Goal: Information Seeking & Learning: Check status

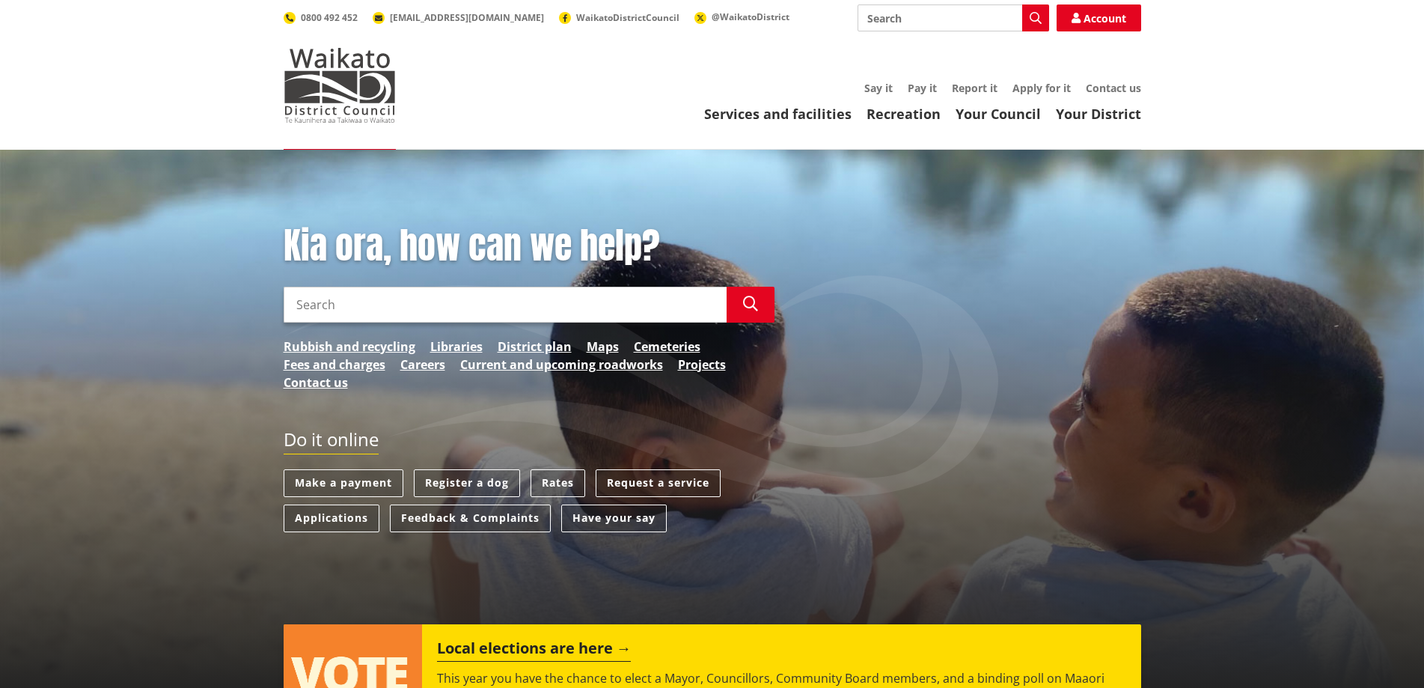
click at [798, 108] on link "Services and facilities" at bounding box center [777, 114] width 147 height 18
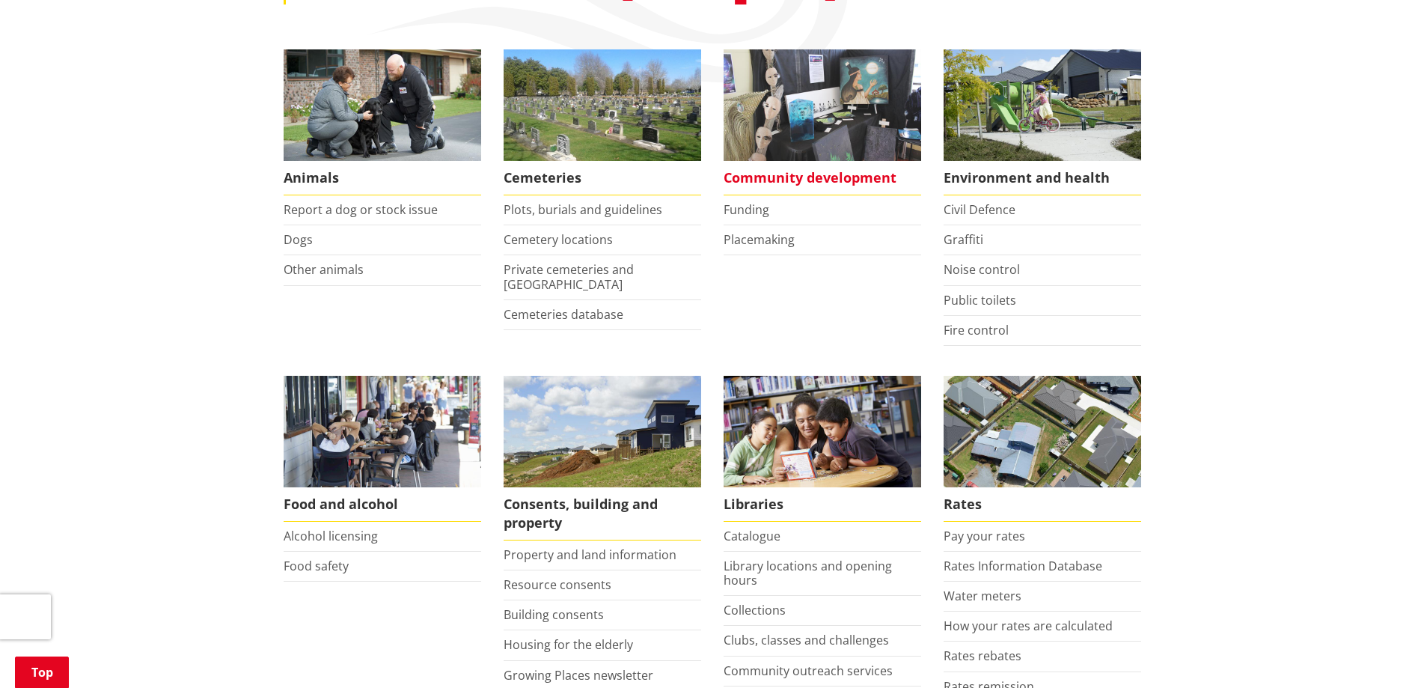
scroll to position [599, 0]
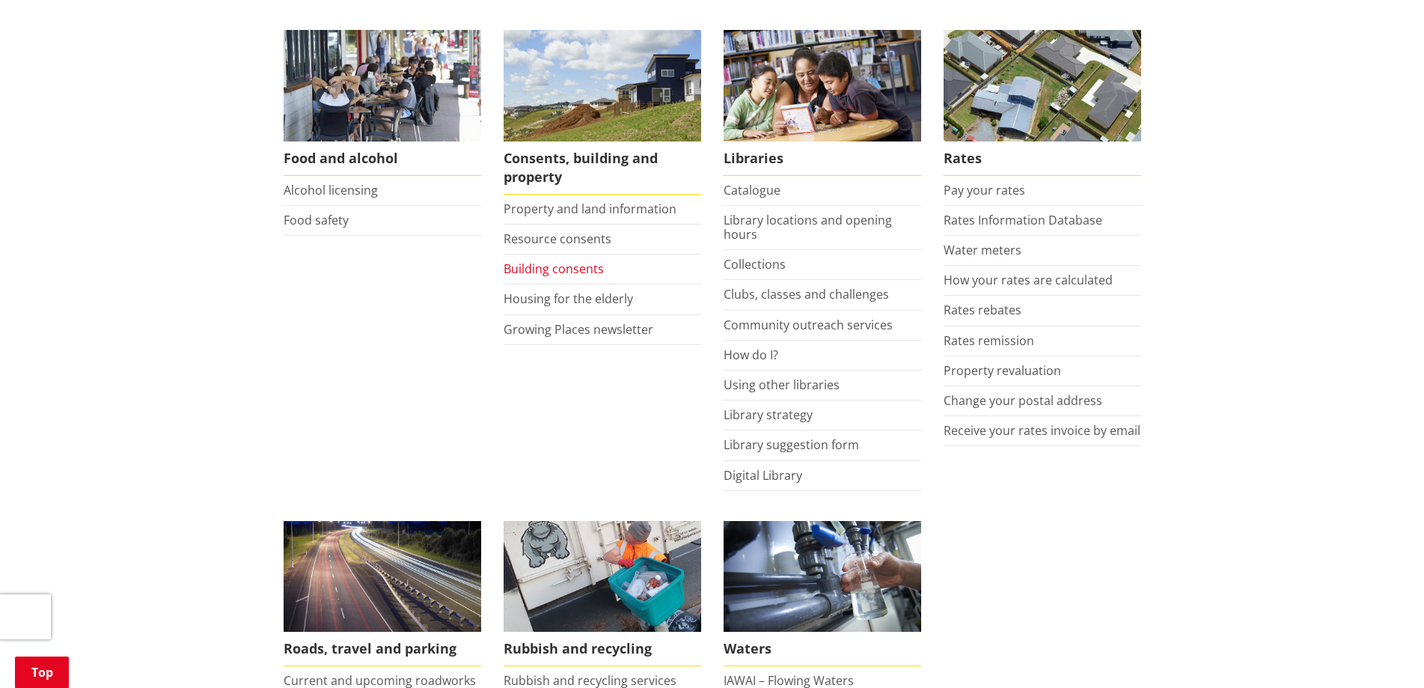
click at [568, 270] on link "Building consents" at bounding box center [554, 268] width 100 height 16
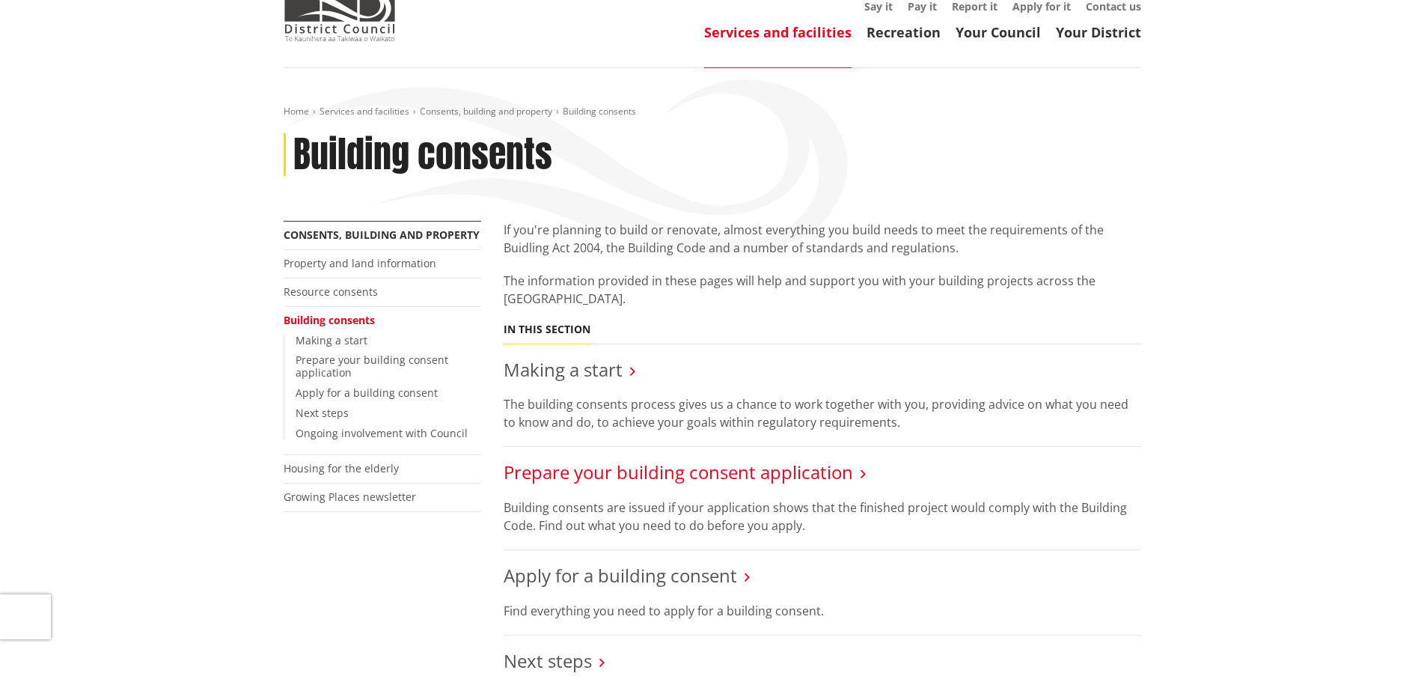
scroll to position [150, 0]
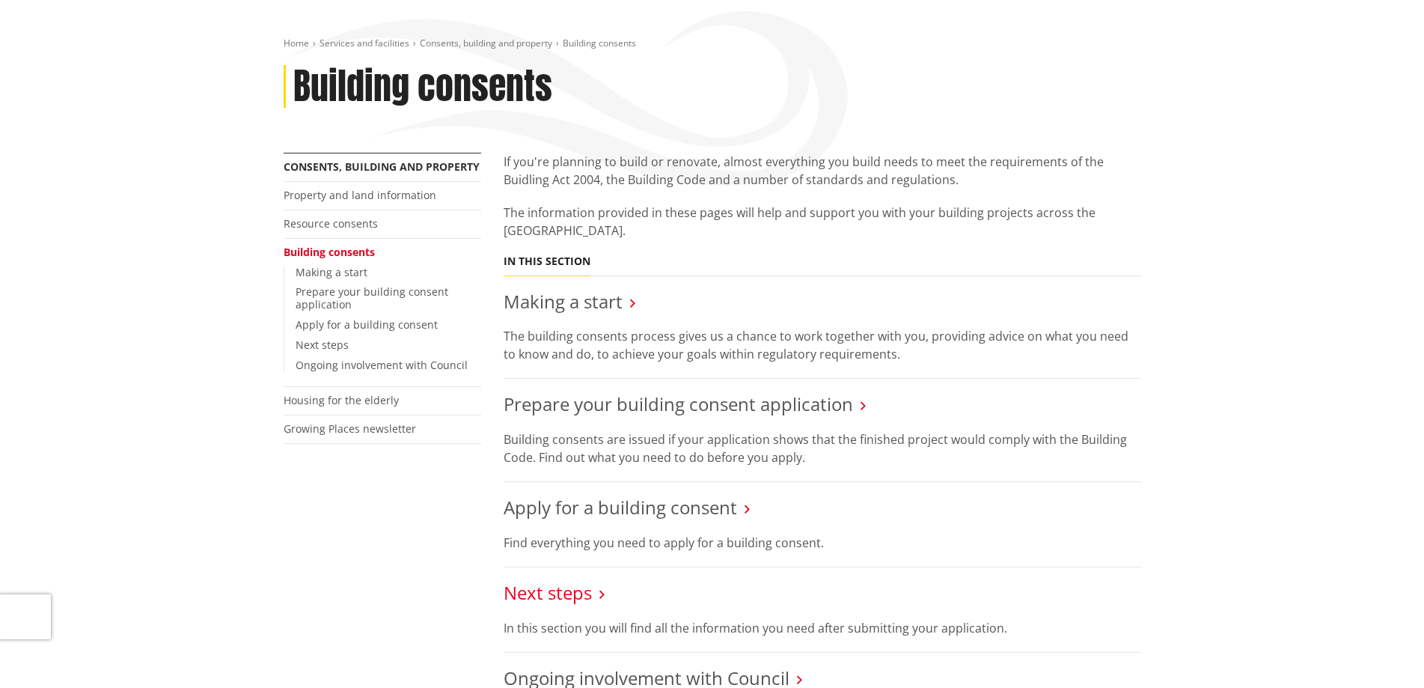
click at [570, 592] on link "Next steps" at bounding box center [548, 592] width 88 height 25
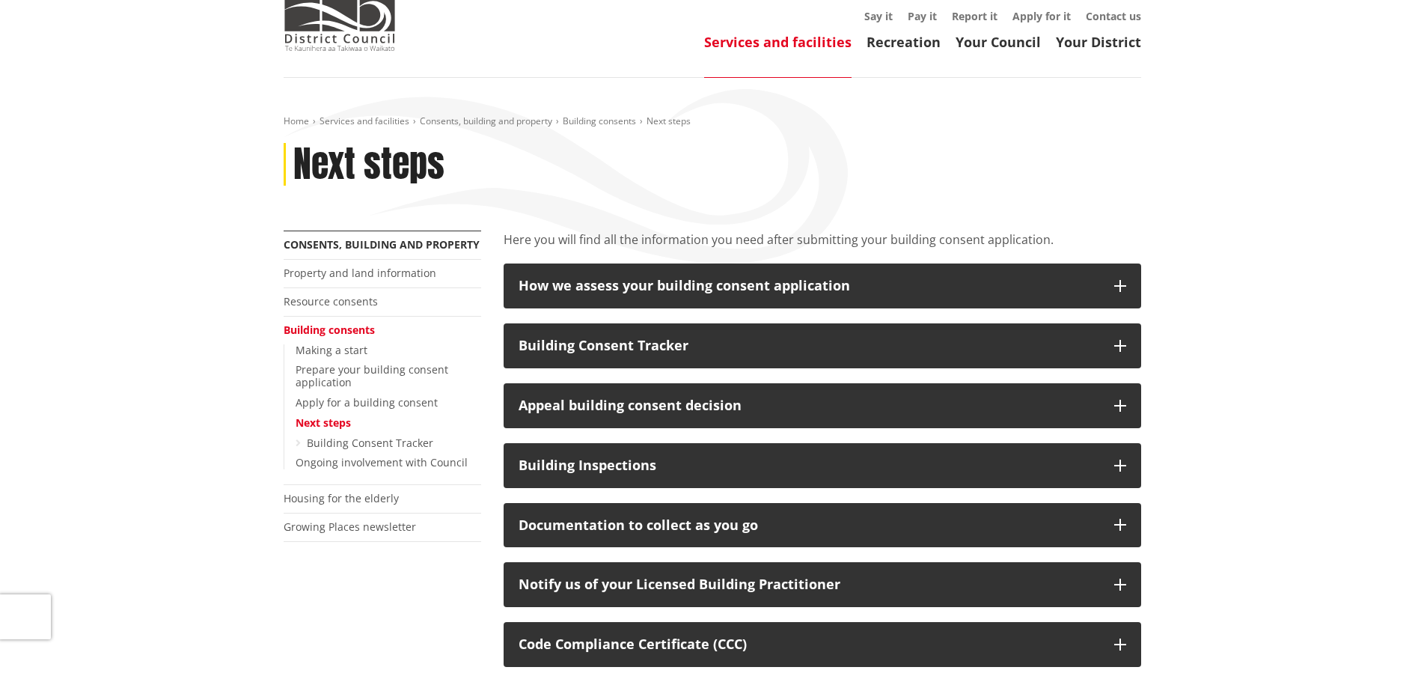
scroll to position [224, 0]
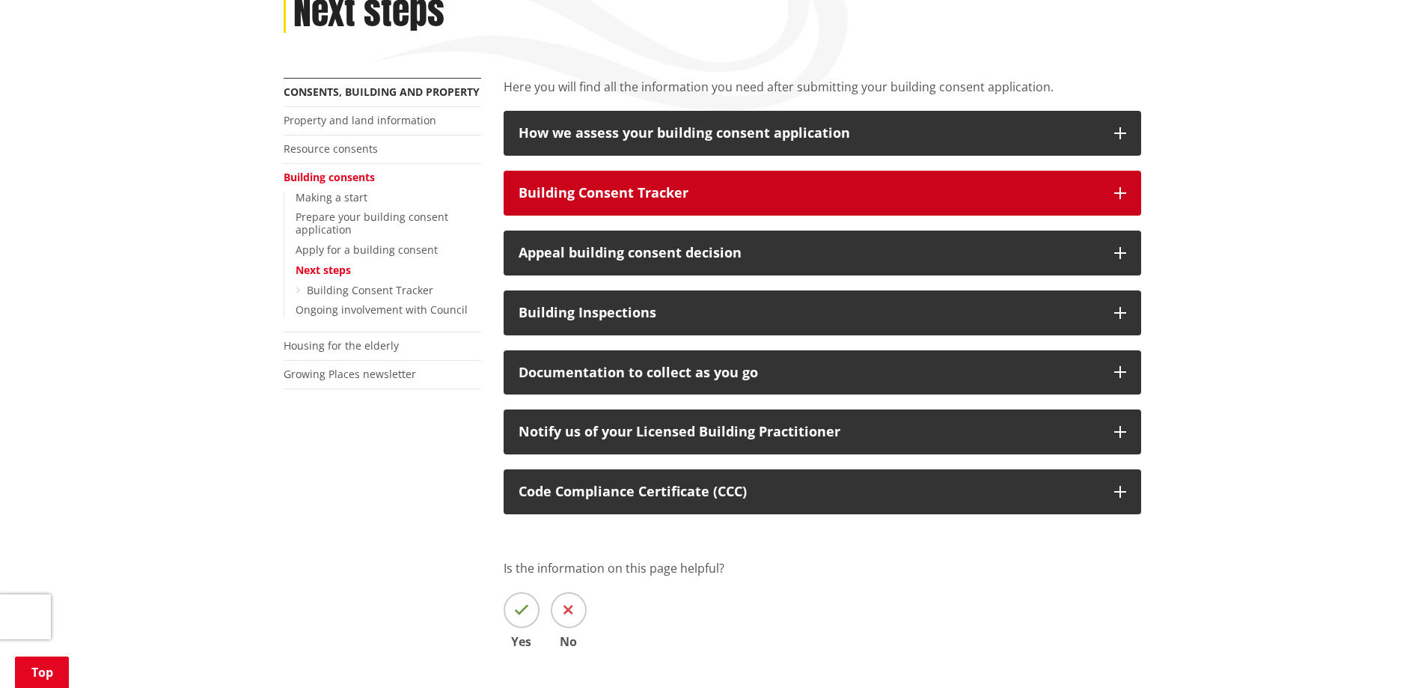
click at [777, 186] on div "Building Consent Tracker" at bounding box center [809, 193] width 581 height 15
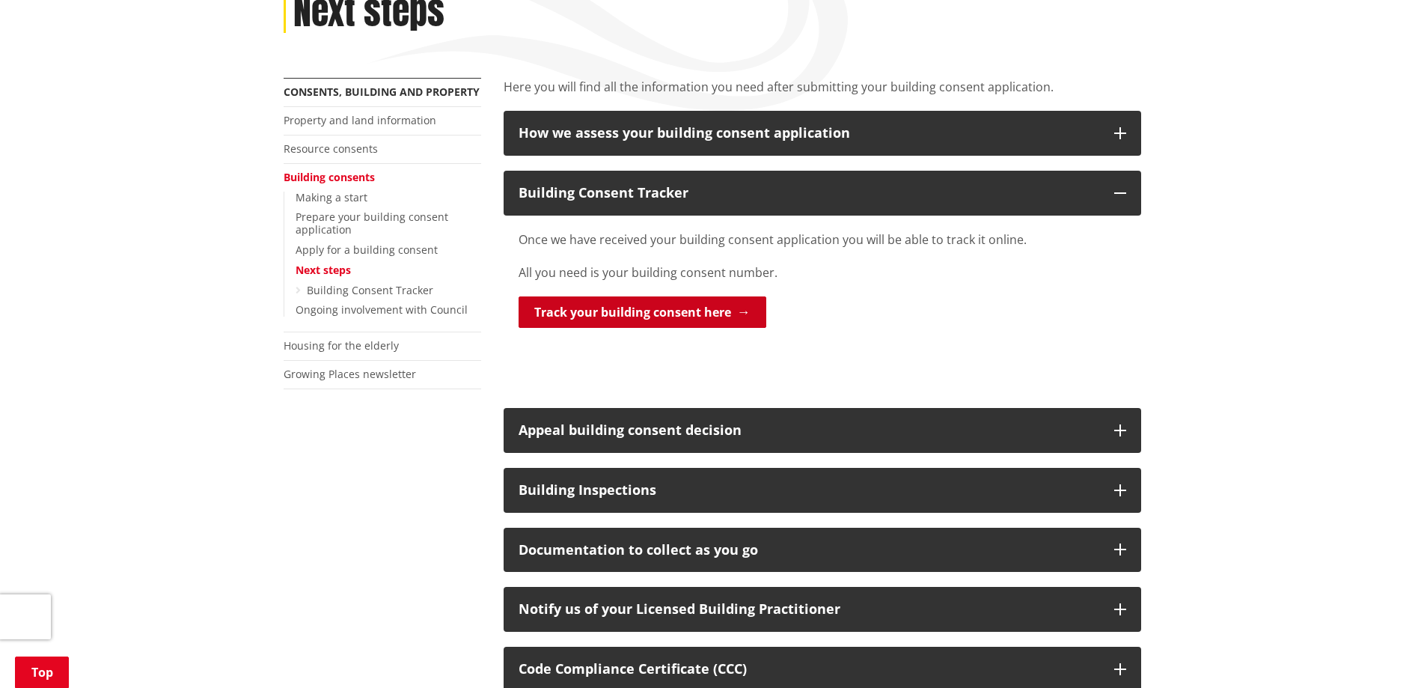
click at [700, 312] on link "Track your building consent here" at bounding box center [643, 311] width 248 height 31
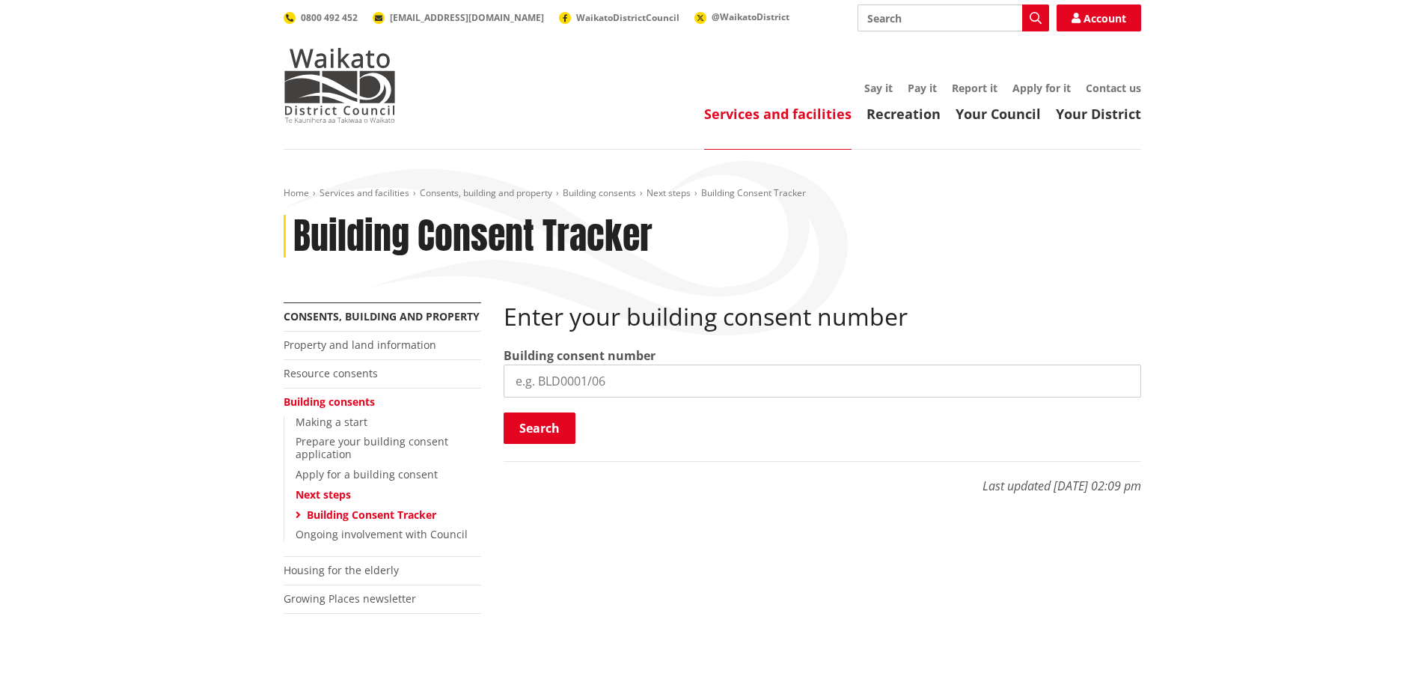
click at [748, 379] on input "search" at bounding box center [823, 380] width 638 height 33
type input "BLD0072/26"
click at [560, 432] on button "Search" at bounding box center [540, 427] width 72 height 31
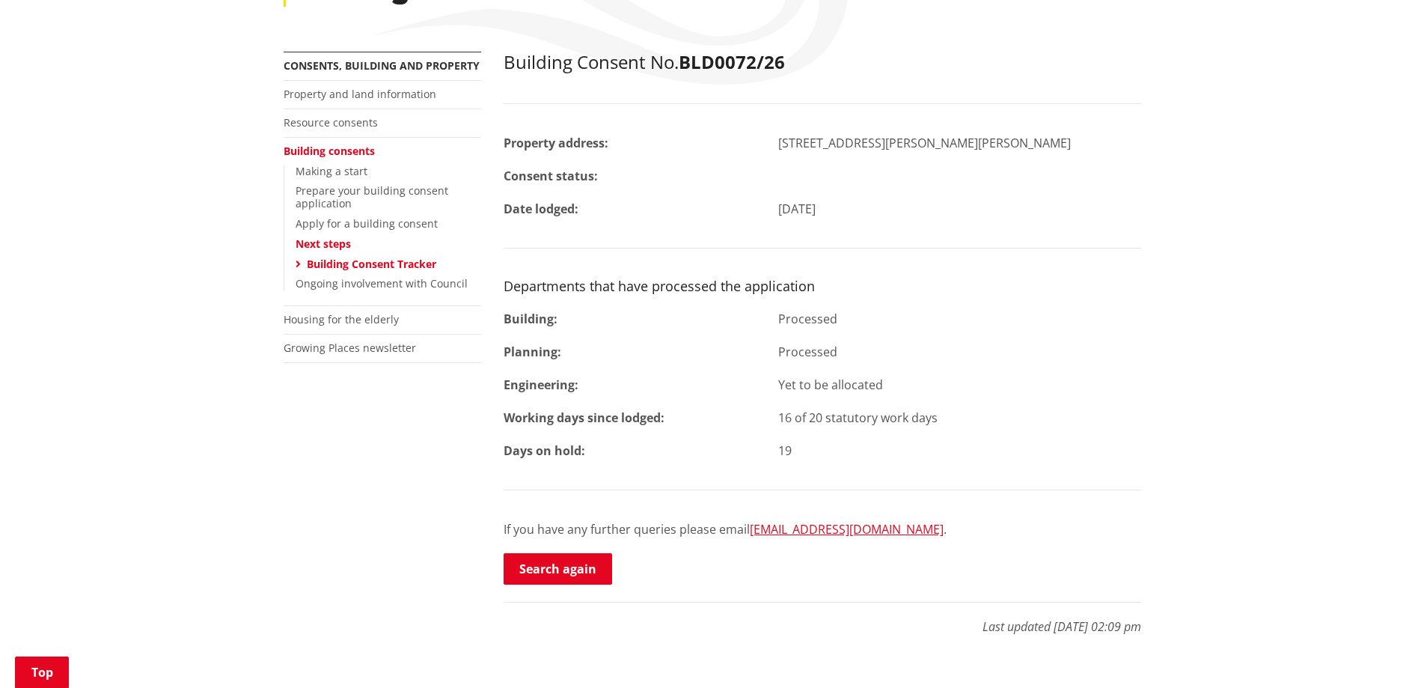
scroll to position [224, 0]
